Goal: Task Accomplishment & Management: Manage account settings

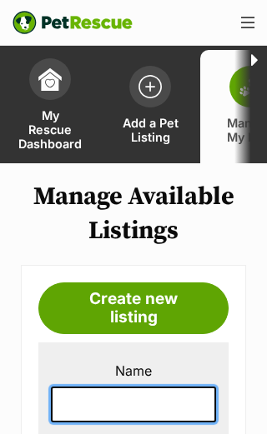
click at [163, 411] on input "text" at bounding box center [133, 404] width 165 height 35
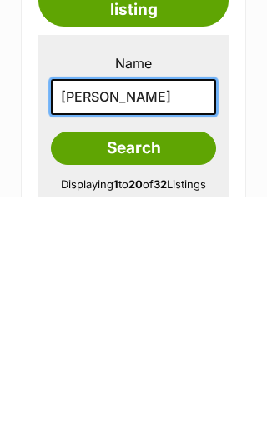
type input "Stanley"
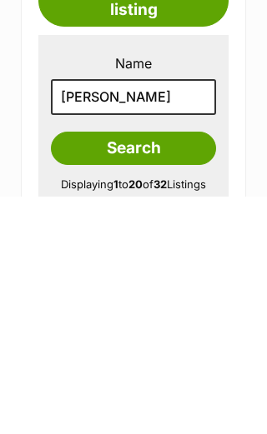
click at [180, 370] on input "Search" at bounding box center [133, 386] width 165 height 33
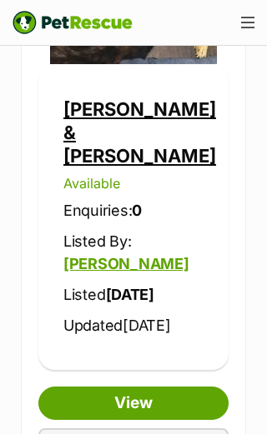
scroll to position [1068, 0]
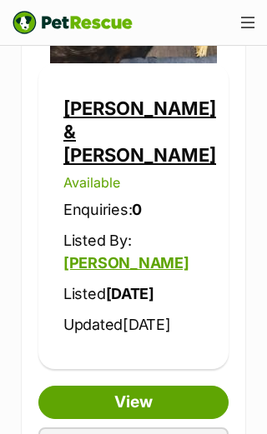
click at [177, 386] on link "View" at bounding box center [133, 402] width 190 height 33
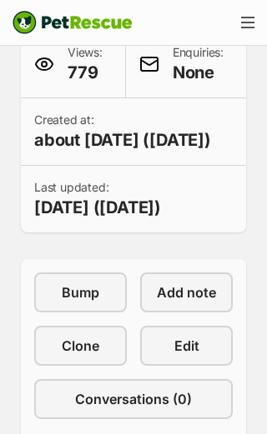
click at [191, 356] on span "Edit" at bounding box center [186, 346] width 25 height 20
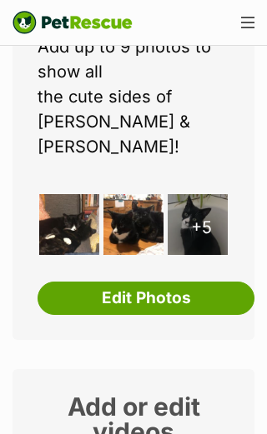
scroll to position [357, 0]
click at [214, 282] on link "Edit Photos" at bounding box center [146, 298] width 217 height 33
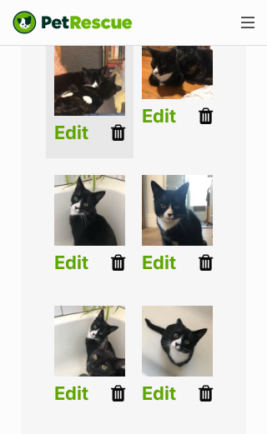
scroll to position [540, 0]
click at [201, 253] on icon at bounding box center [205, 262] width 14 height 18
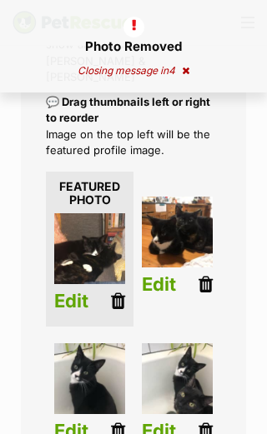
scroll to position [374, 0]
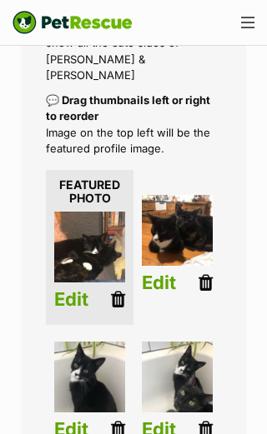
click at [198, 209] on li "Edit" at bounding box center [177, 248] width 88 height 122
click at [200, 273] on icon at bounding box center [205, 282] width 14 height 18
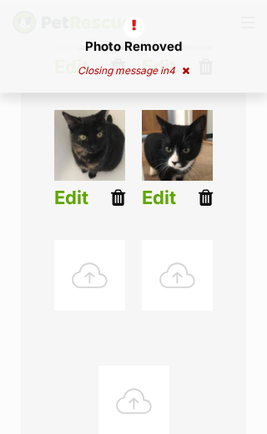
scroll to position [733, 0]
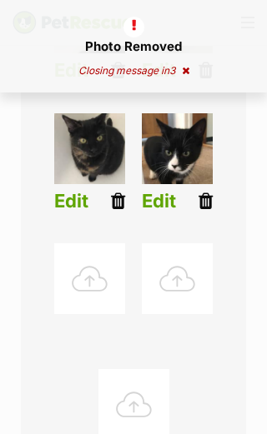
click at [104, 243] on div at bounding box center [89, 278] width 71 height 71
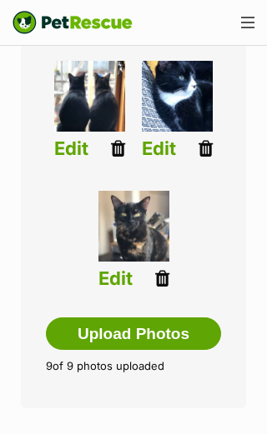
scroll to position [915, 0]
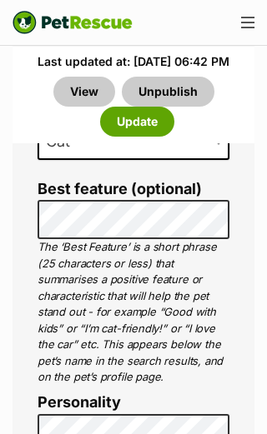
scroll to position [1838, 0]
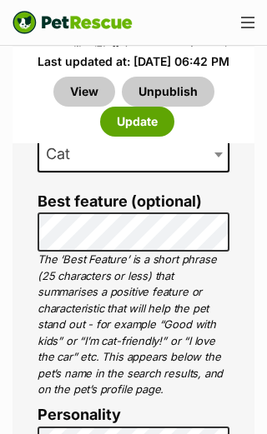
click at [153, 125] on button "Update" at bounding box center [137, 122] width 74 height 30
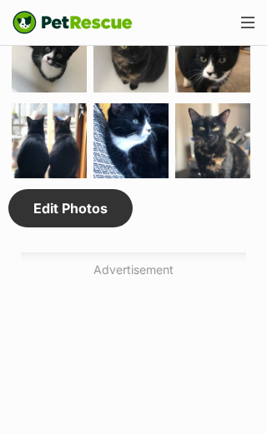
scroll to position [2090, 0]
